Goal: Communication & Community: Answer question/provide support

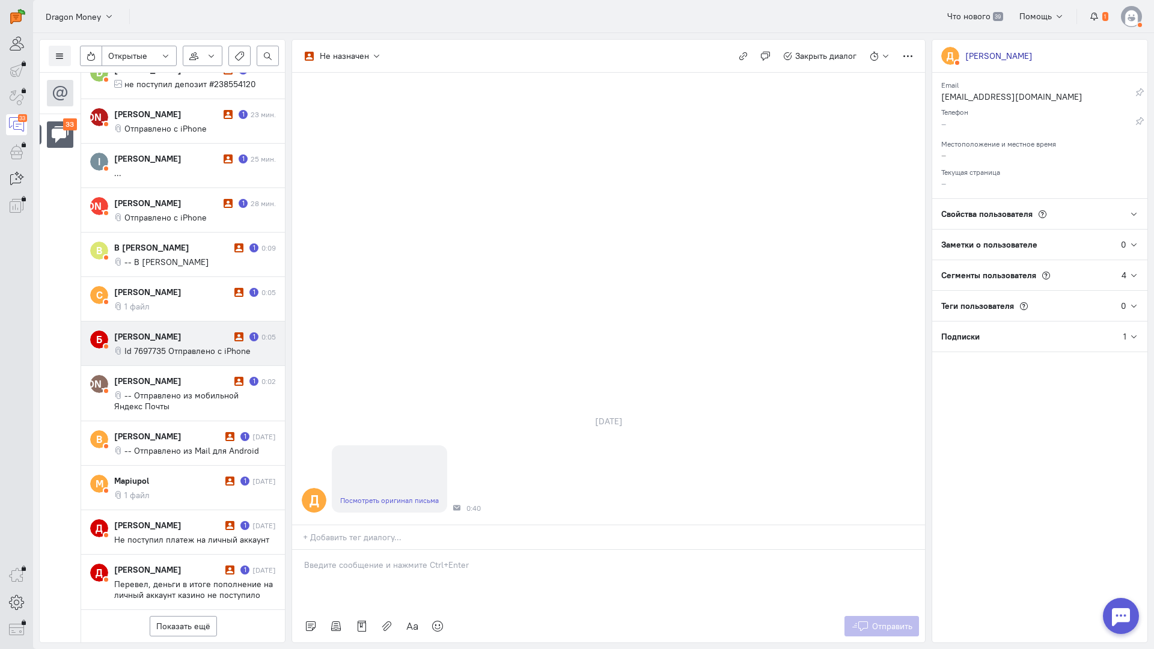
scroll to position [515, 0]
click at [144, 50] on span "Открытые" at bounding box center [127, 56] width 39 height 12
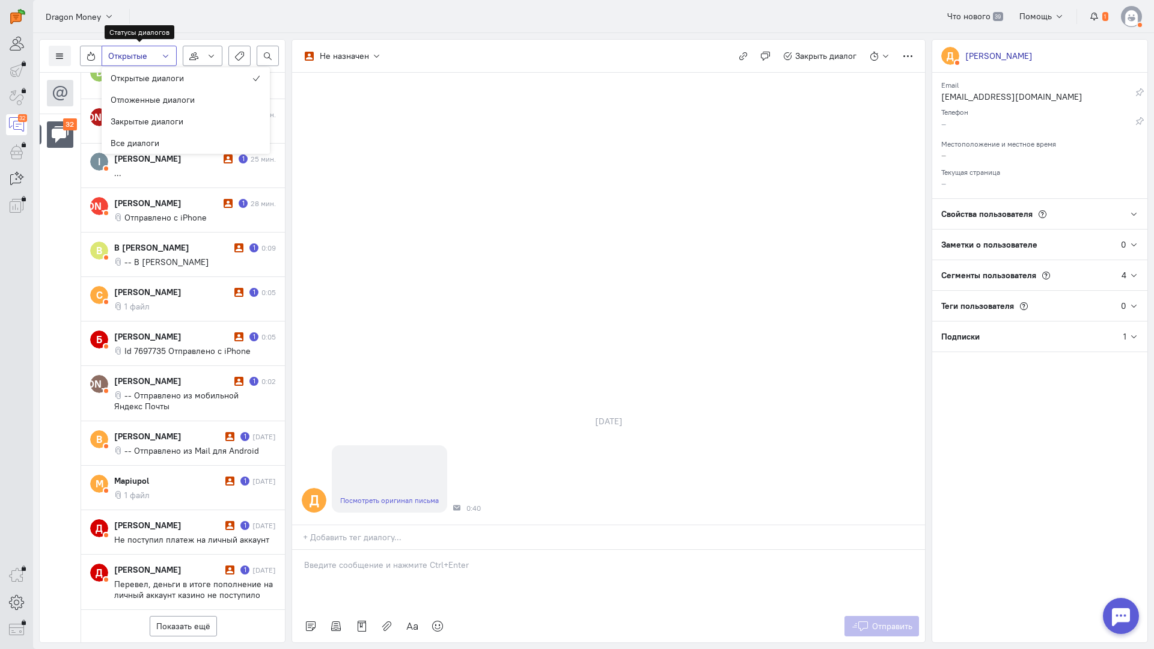
click at [144, 50] on span "Открытые" at bounding box center [127, 56] width 39 height 12
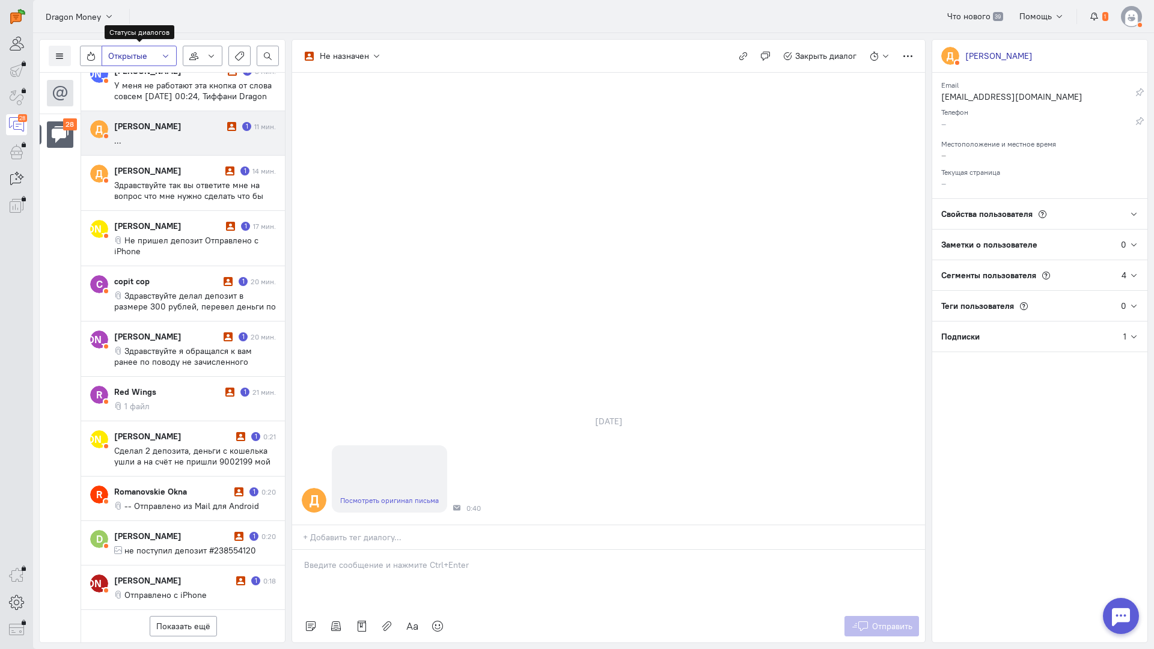
scroll to position [406, 0]
click at [65, 55] on button at bounding box center [60, 56] width 22 height 20
click at [108, 74] on button "Список пользователей" at bounding box center [110, 79] width 123 height 19
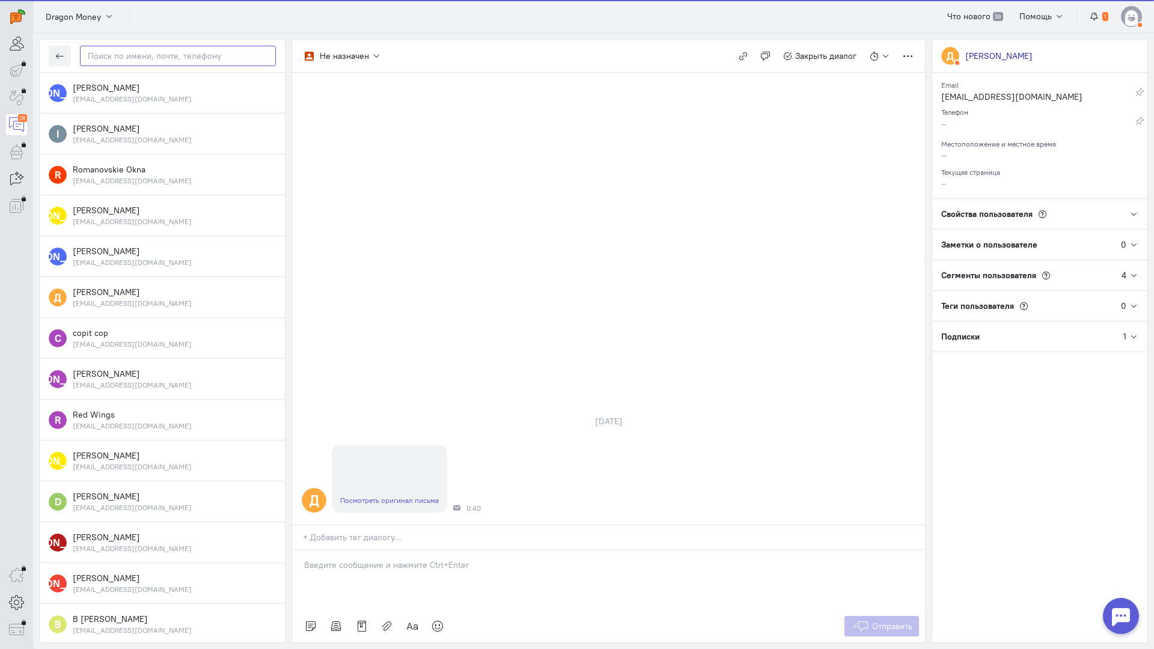
click at [158, 59] on input "text" at bounding box center [178, 56] width 196 height 20
paste input "romanovskieokna"
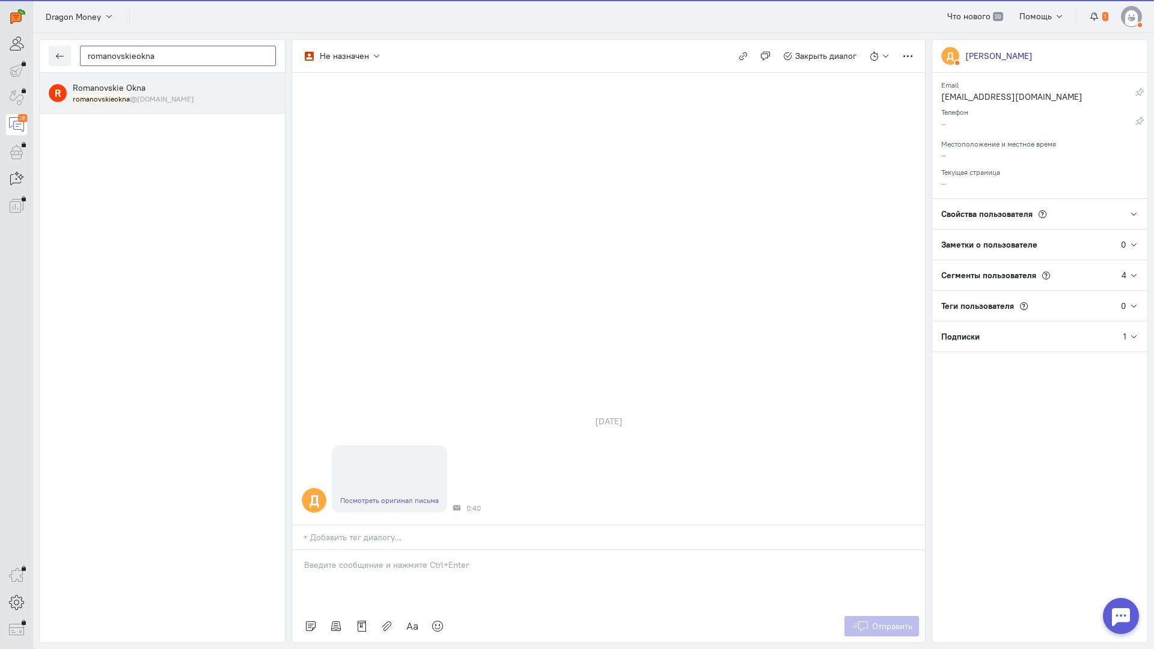
type input "romanovskieokna"
click at [145, 97] on small "romanovskieokna @[DOMAIN_NAME]" at bounding box center [133, 99] width 121 height 10
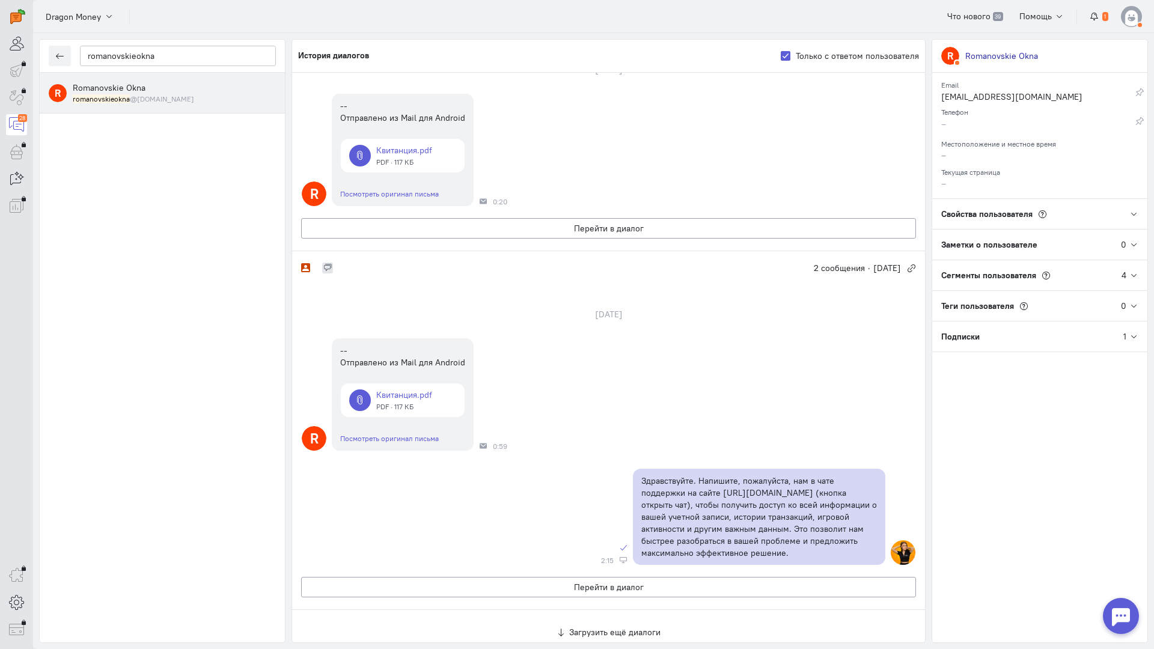
scroll to position [385, 0]
drag, startPoint x: 54, startPoint y: 295, endPoint x: 341, endPoint y: 362, distance: 294.3
click at [68, 294] on div "R Romanovskie Okna romanovskieokna @[DOMAIN_NAME]" at bounding box center [162, 358] width 245 height 570
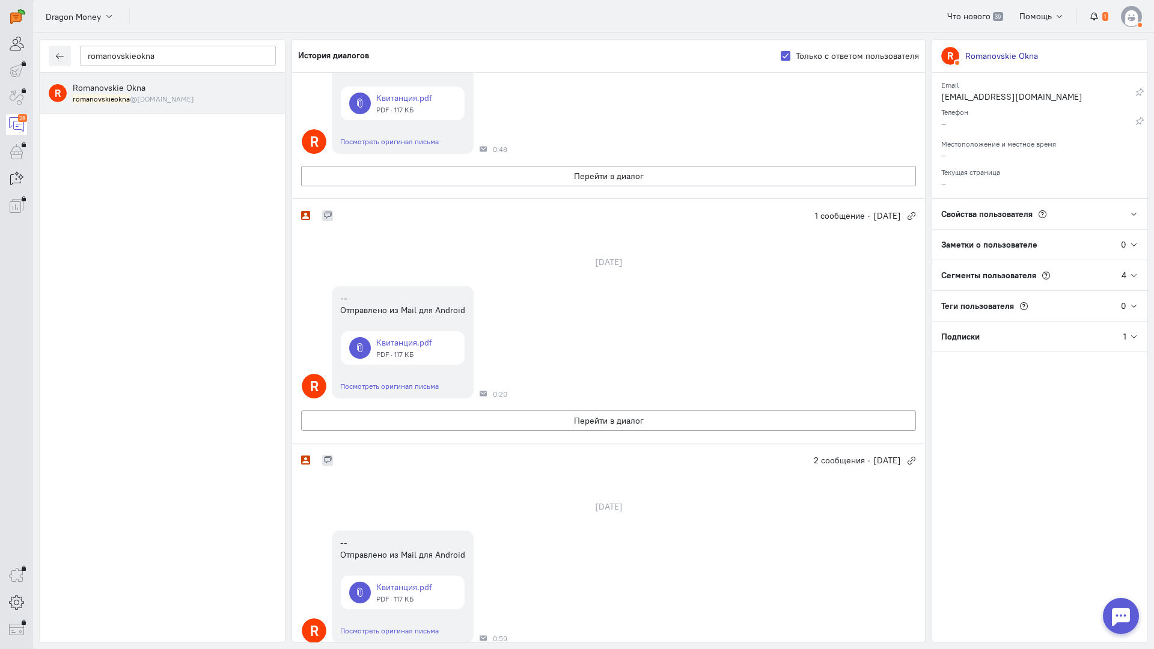
scroll to position [84, 0]
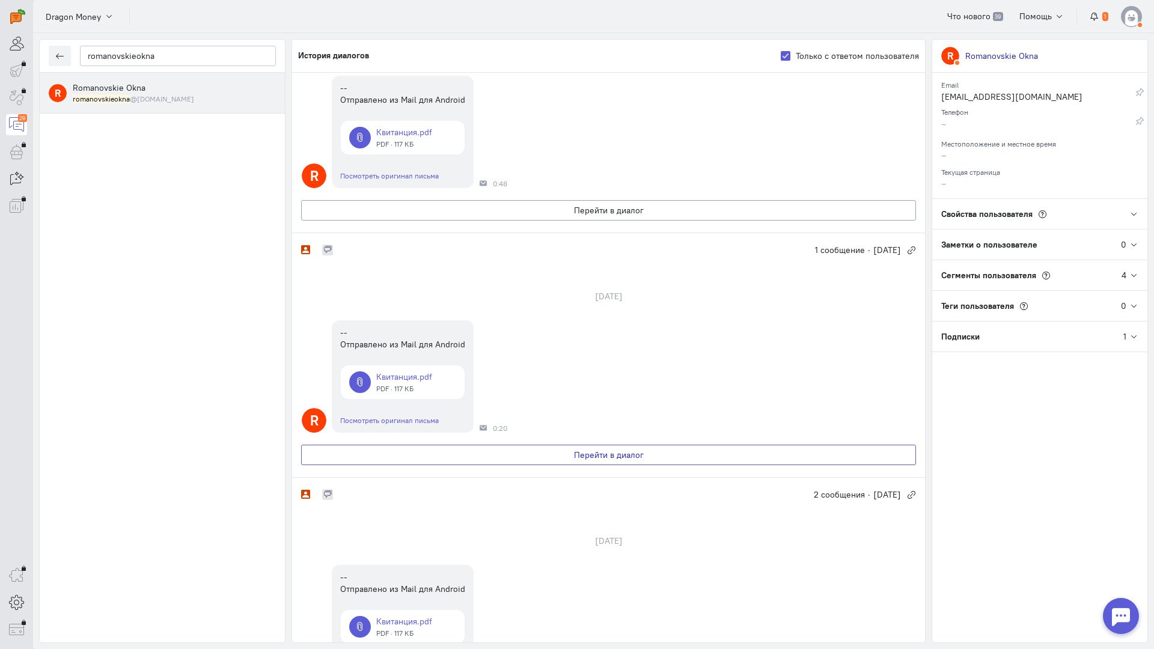
click at [479, 447] on button "Перейти в диалог" at bounding box center [608, 455] width 615 height 20
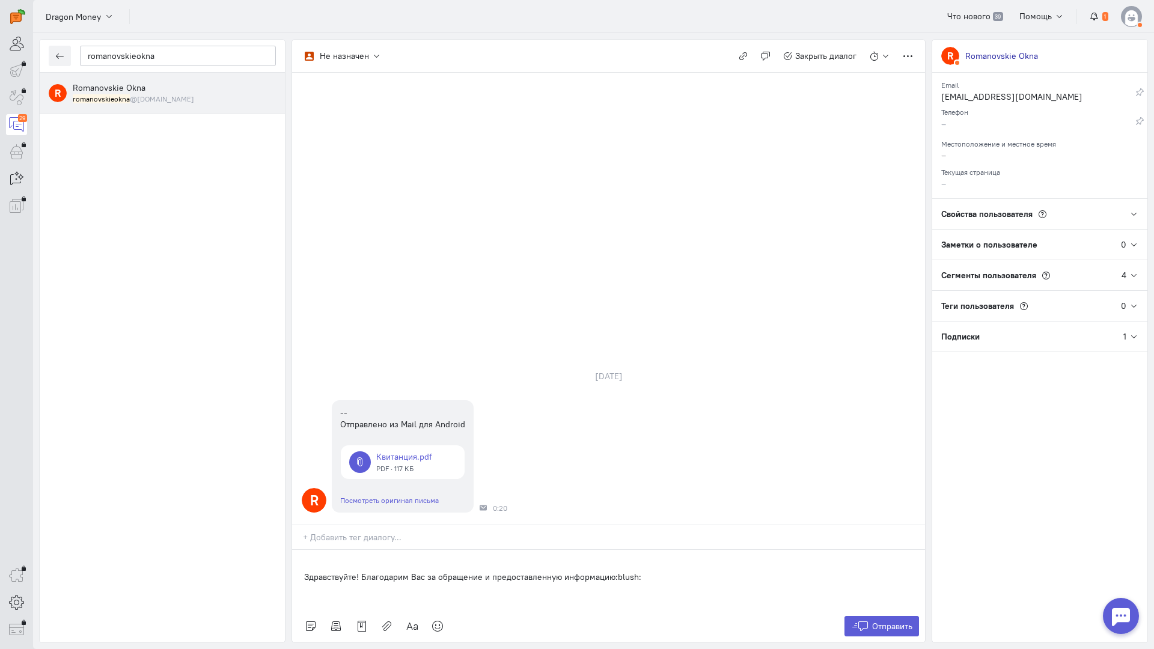
click at [306, 571] on p "Здравствуйте! Благодарим Вас за обращение и предоставленную информацию:blush:" at bounding box center [608, 577] width 609 height 12
click at [876, 616] on button "Отправить" at bounding box center [881, 626] width 75 height 20
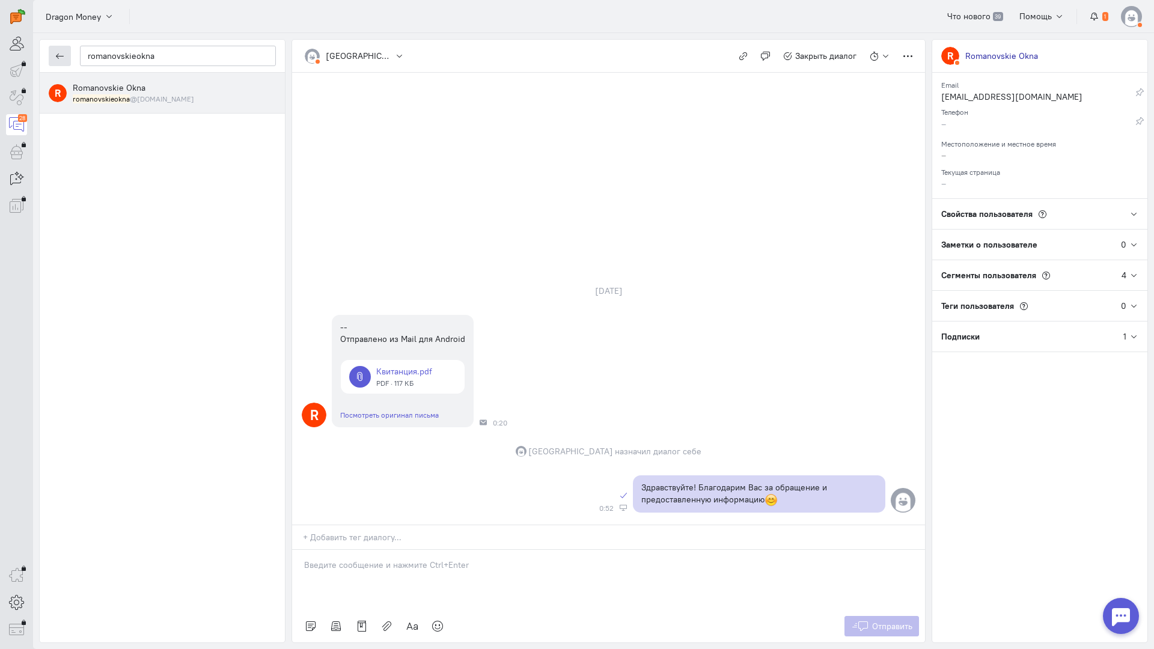
click at [62, 56] on icon "button" at bounding box center [59, 56] width 9 height 9
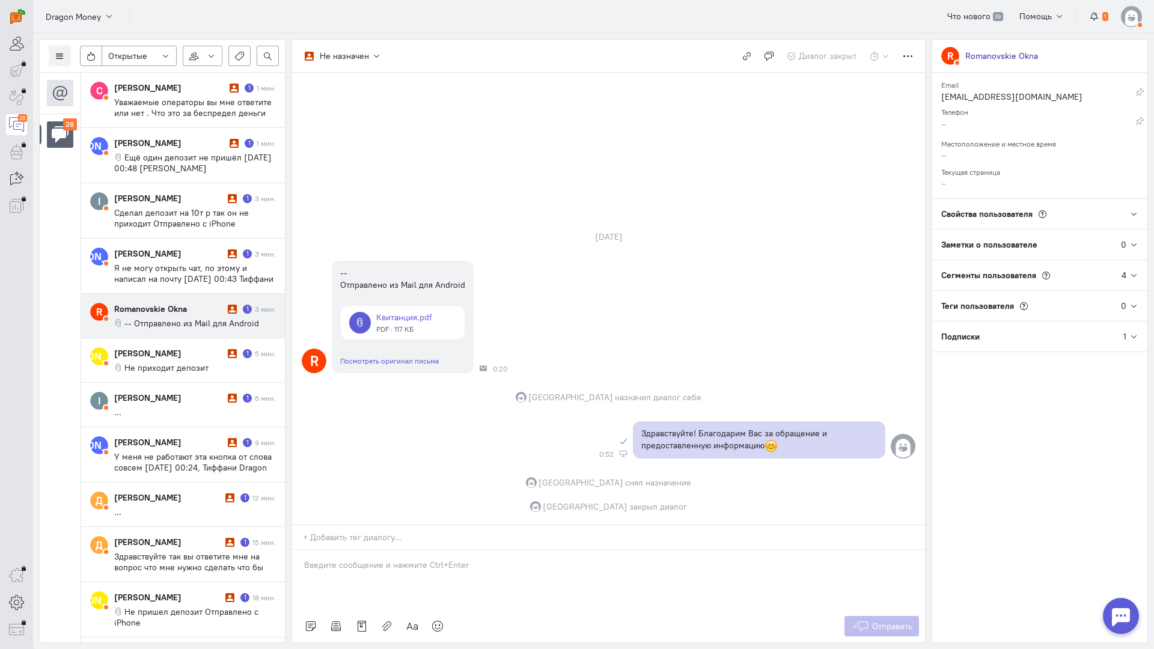
click at [198, 315] on div "Romanovskie Okna 1 3 мин. -- Отправлено из Mail для Android" at bounding box center [195, 316] width 162 height 26
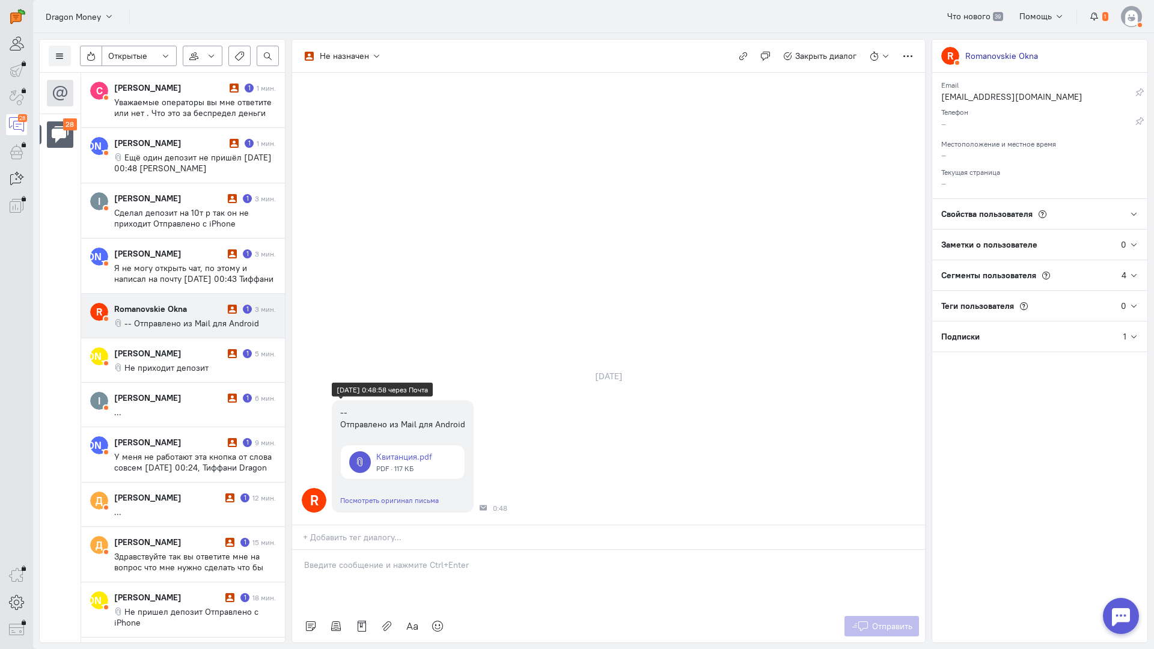
click at [409, 445] on link at bounding box center [403, 462] width 124 height 34
click at [407, 559] on p at bounding box center [608, 565] width 609 height 12
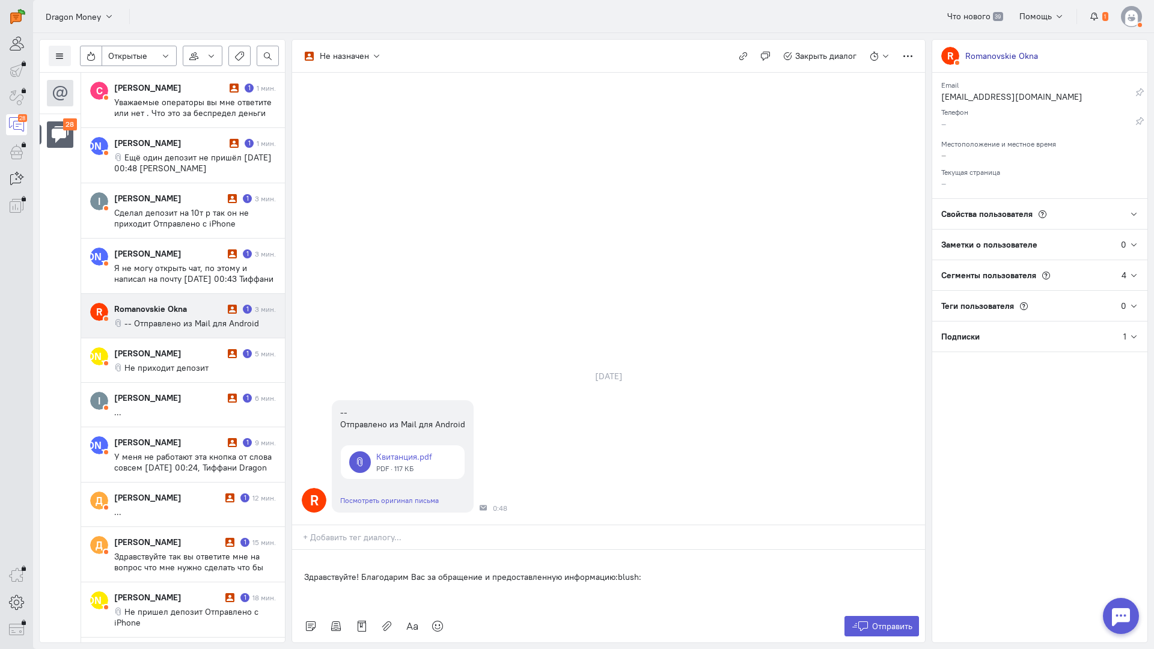
click at [297, 550] on div "Здравствуйте! Благодарим Вас за обращение и предоставленную информацию:blush:" at bounding box center [608, 580] width 633 height 60
click at [871, 616] on button "Отправить" at bounding box center [881, 626] width 75 height 20
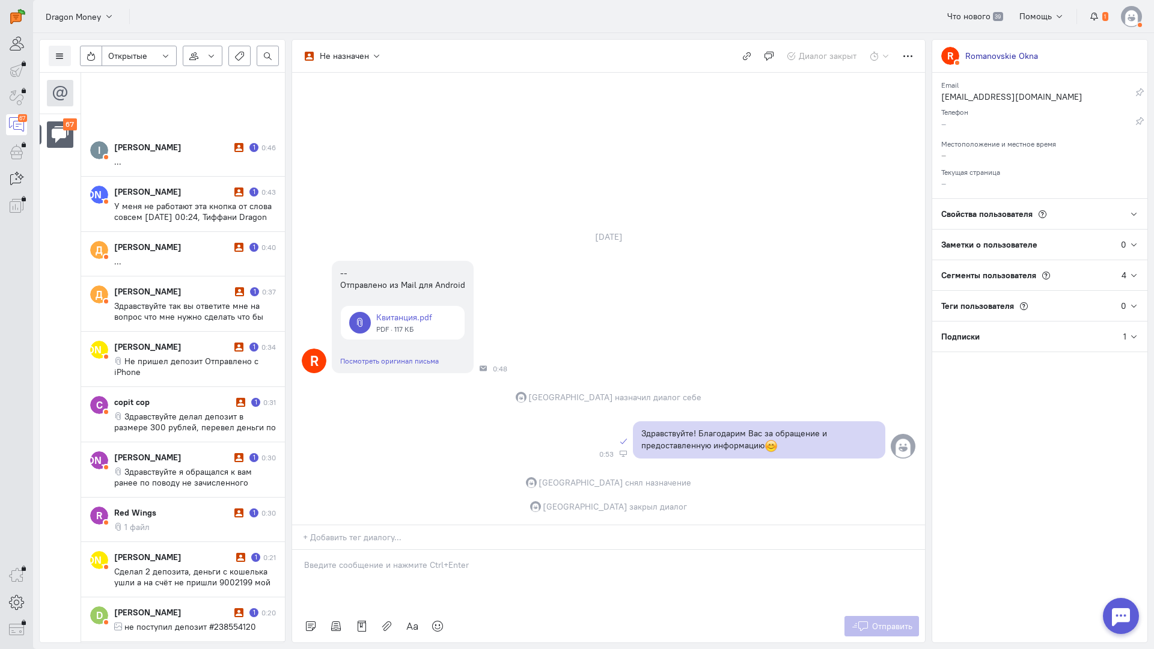
scroll to position [2645, 0]
